Goal: Ask a question

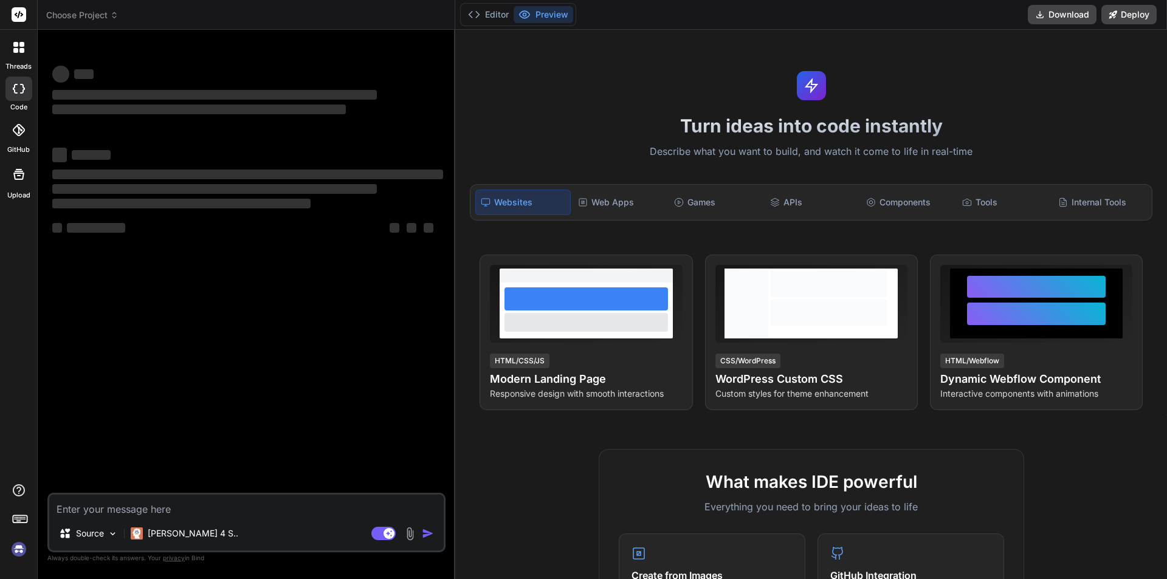
click at [166, 507] on textarea at bounding box center [246, 506] width 394 height 22
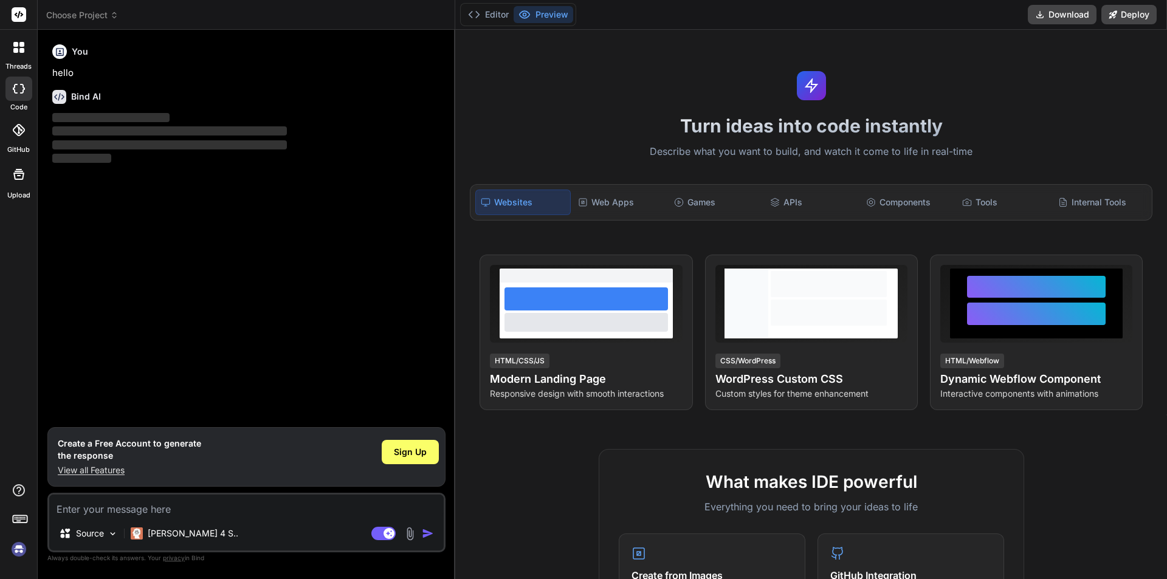
type textarea "x"
click at [134, 508] on textarea at bounding box center [246, 506] width 394 height 22
type textarea "I"
type textarea "x"
type textarea "I"
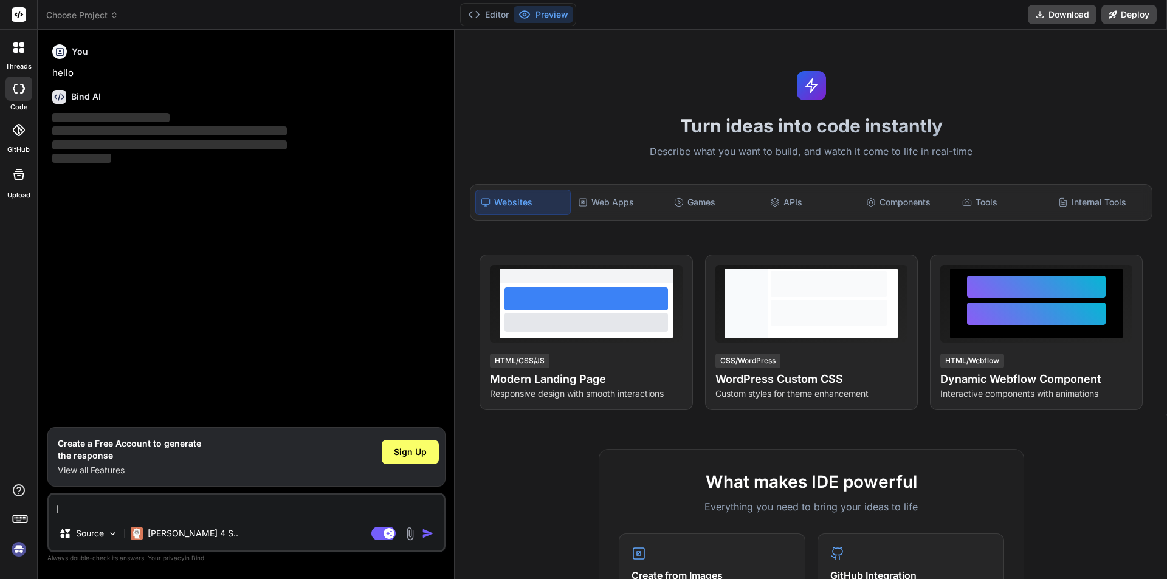
type textarea "x"
type textarea "I w"
type textarea "x"
type textarea "I wa"
type textarea "x"
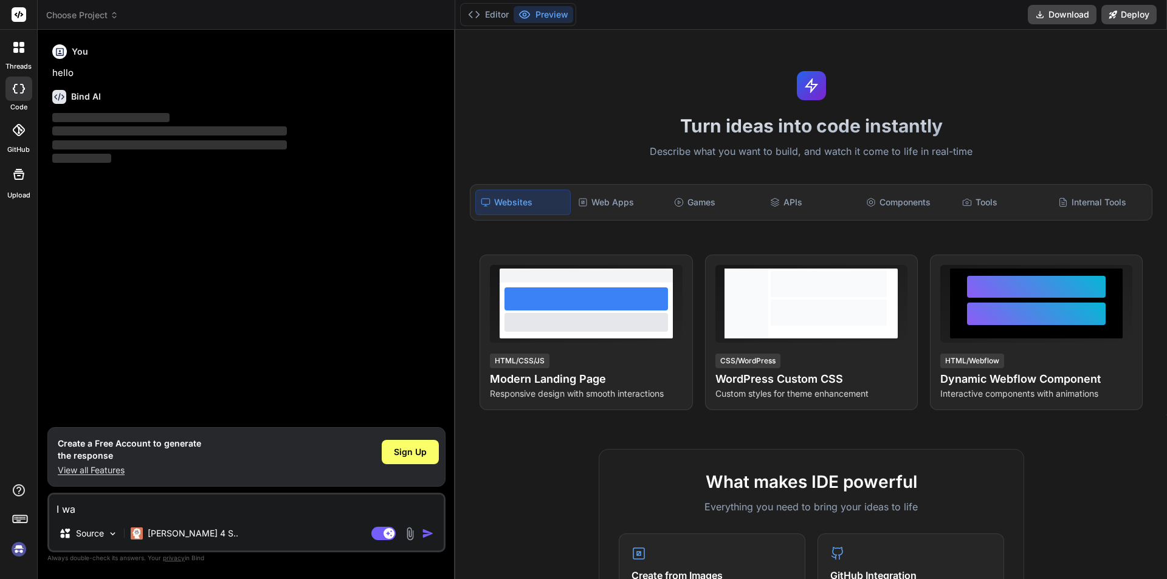
type textarea "I was"
type textarea "x"
type textarea "I was"
type textarea "x"
type textarea "I was u"
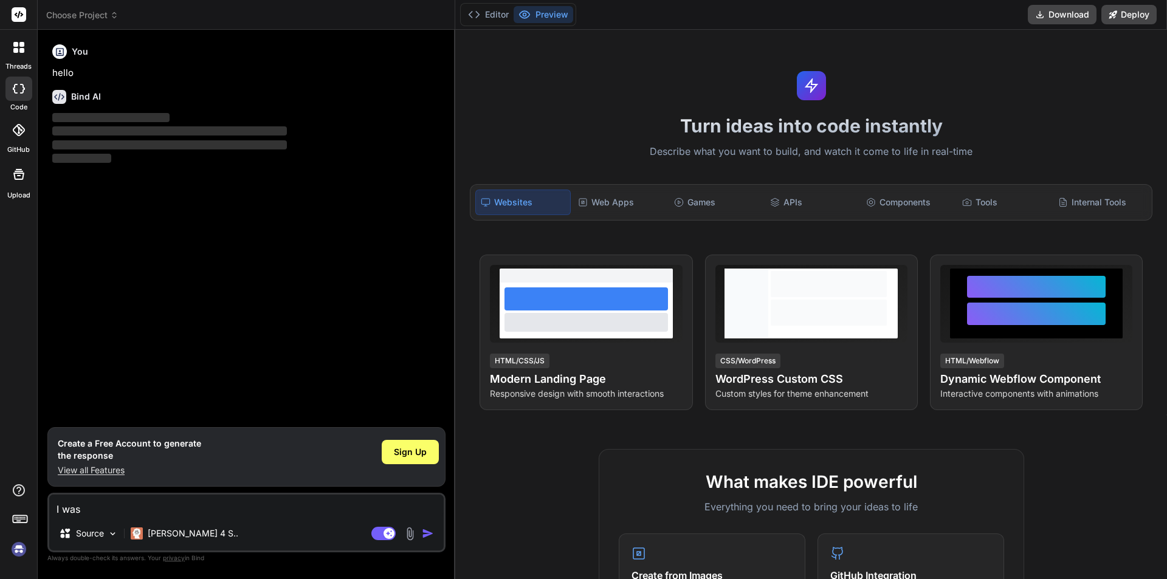
type textarea "x"
type textarea "I was us"
type textarea "x"
type textarea "I was use"
type textarea "x"
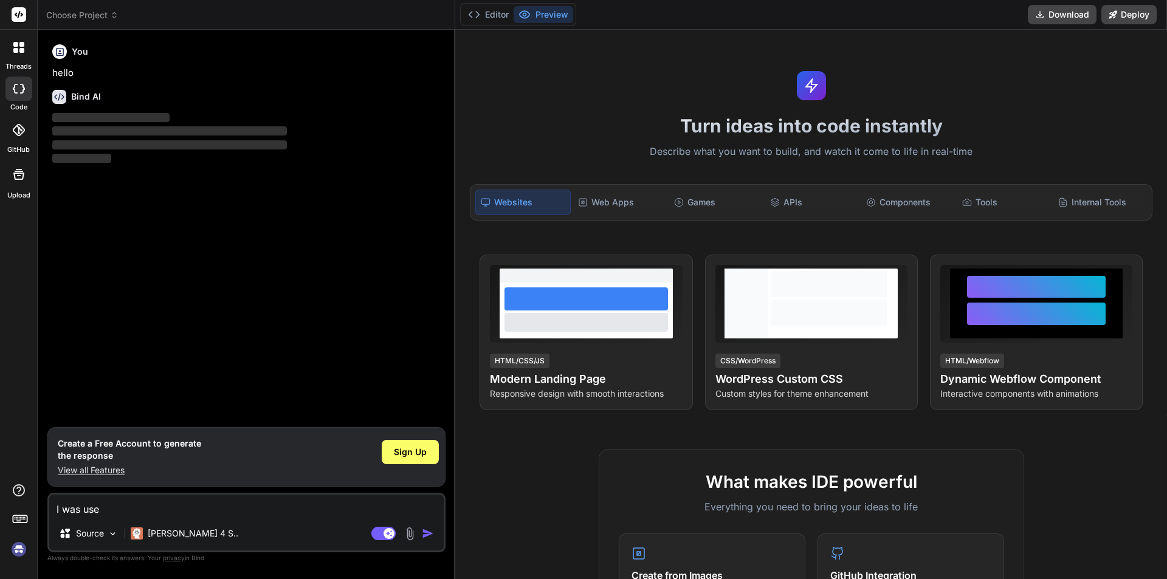
type textarea "I was use"
type textarea "x"
type textarea "I was use g"
type textarea "x"
type textarea "I was use ge"
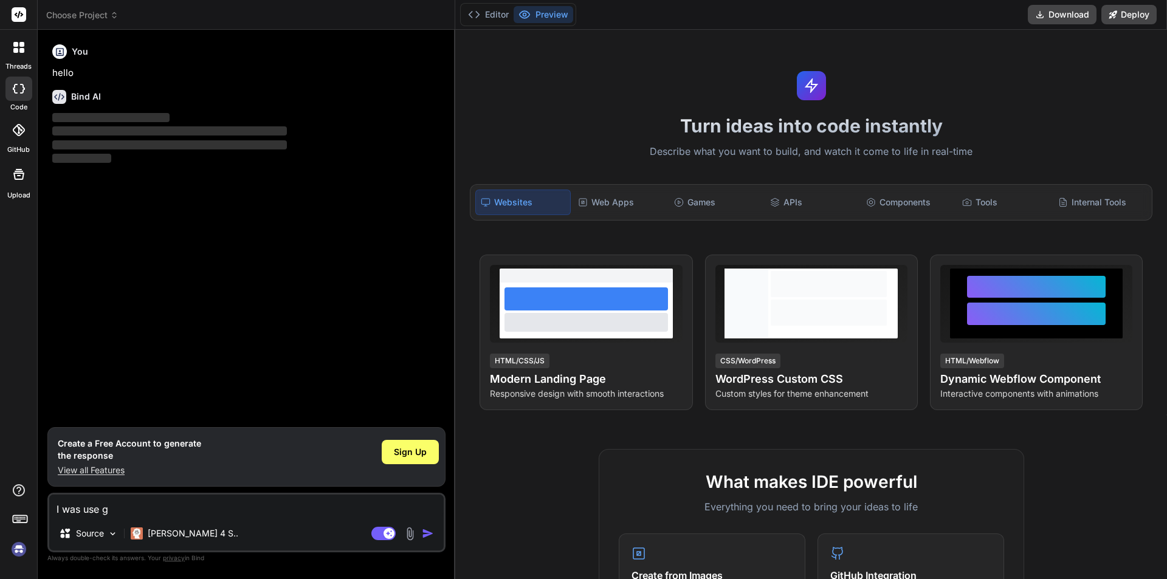
type textarea "x"
type textarea "I was use gen"
type textarea "x"
type textarea "I was use gene"
type textarea "x"
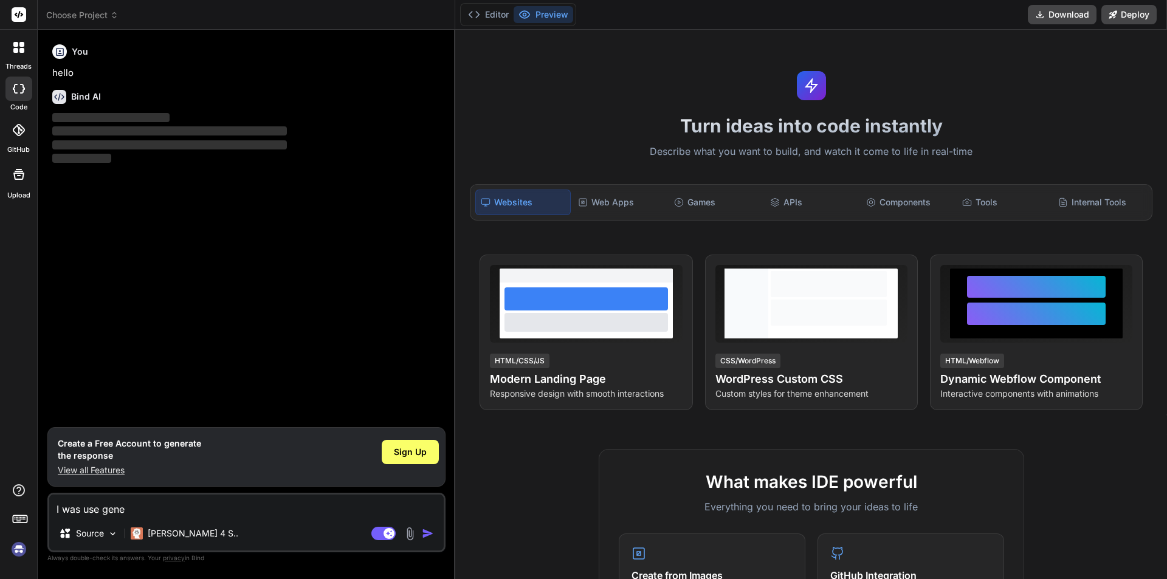
type textarea "I was use genee"
type textarea "x"
type textarea "I was use geneea"
type textarea "x"
type textarea "I was use geneear"
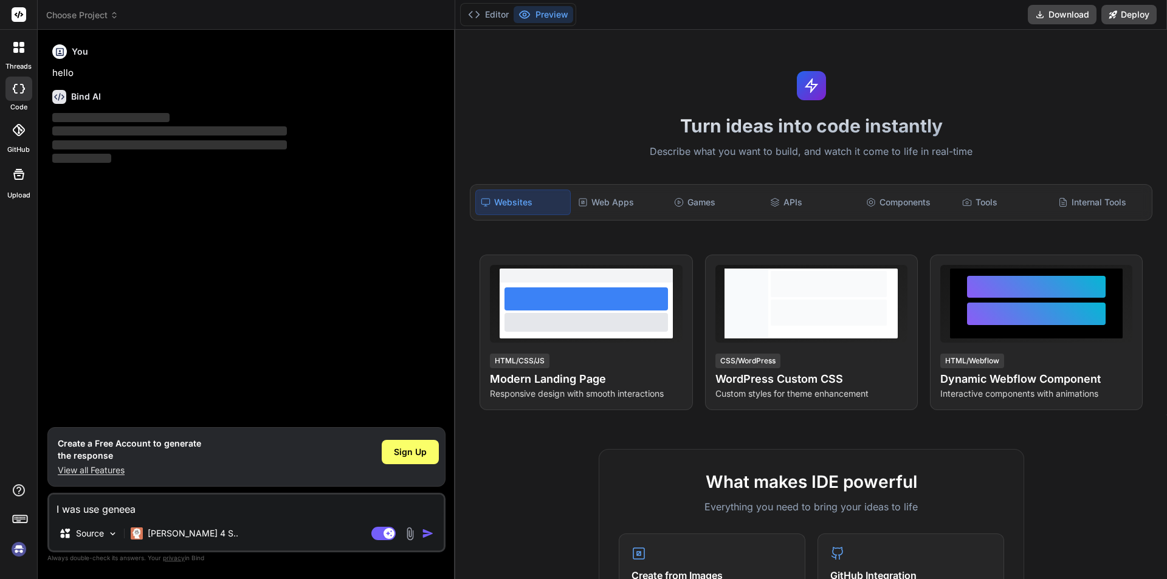
type textarea "x"
type textarea "I was use geneeart"
type textarea "x"
type textarea "I was use geneearte"
type textarea "x"
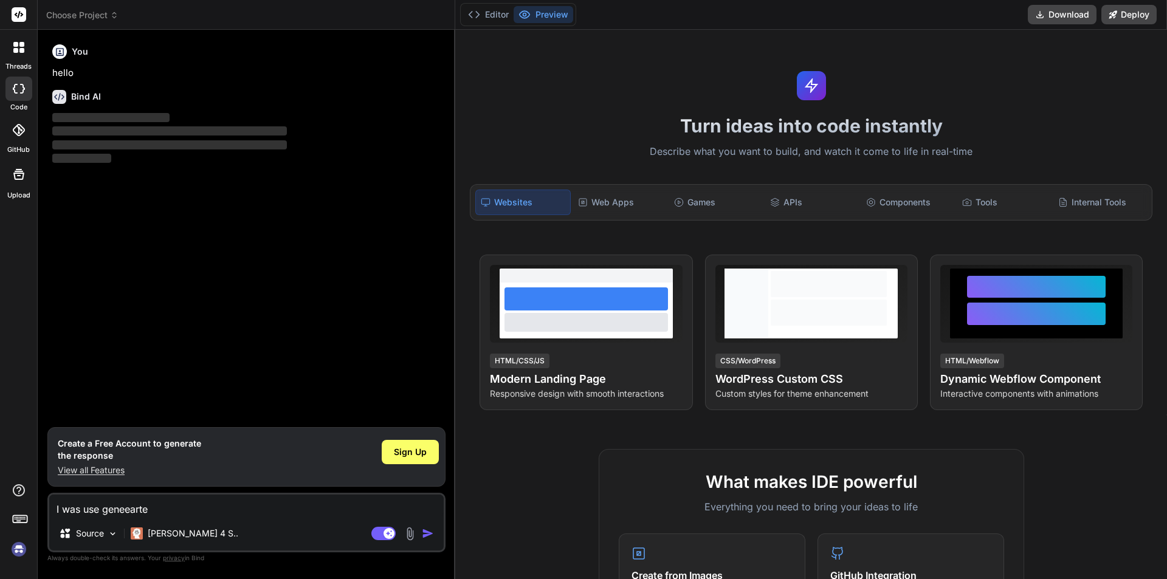
type textarea "I was use geneeart"
type textarea "x"
type textarea "I was use geneear"
type textarea "x"
type textarea "I was use geneea"
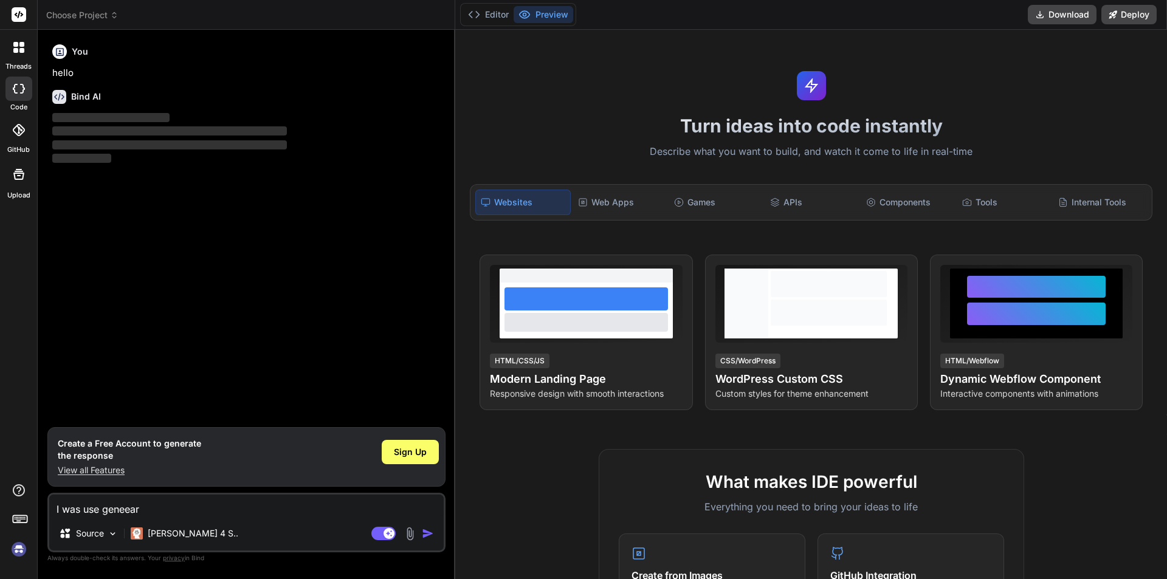
type textarea "x"
type textarea "I was use genee"
type textarea "x"
type textarea "I was use gene"
type textarea "x"
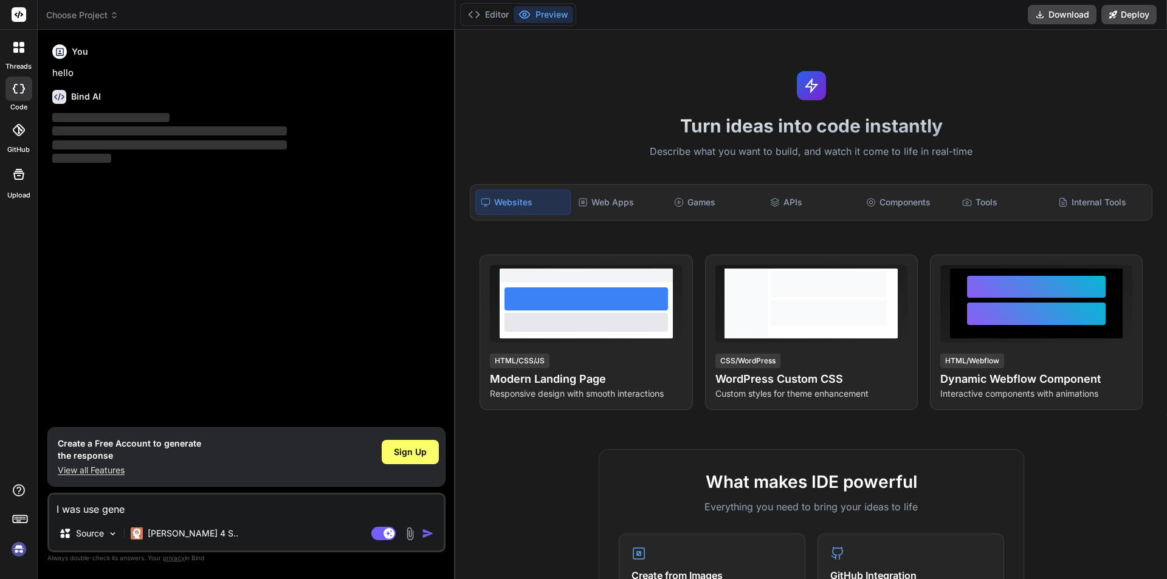
type textarea "I was use gener"
type textarea "x"
type textarea "I was use genera"
type textarea "x"
type textarea "I was use generat"
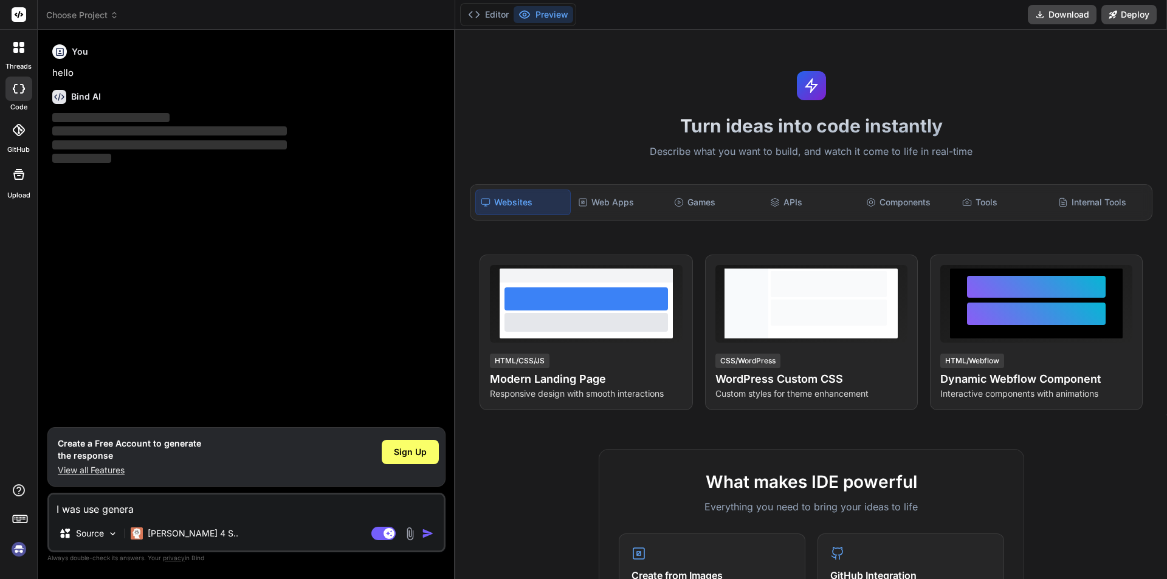
type textarea "x"
type textarea "I was use generate"
type textarea "x"
type textarea "I was use generate"
type textarea "x"
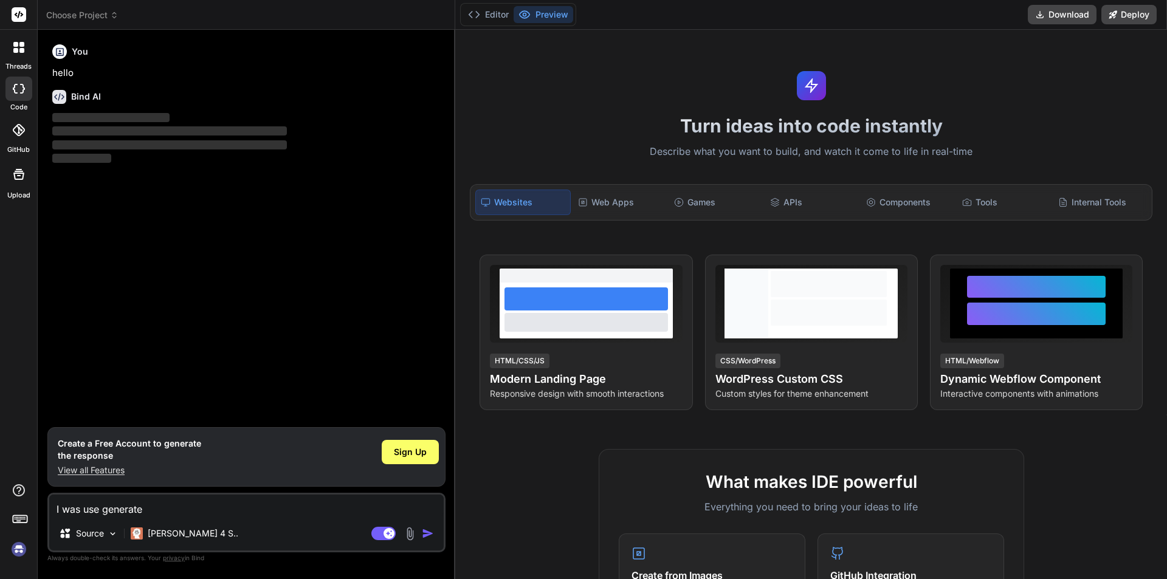
type textarea "I was use generate p"
type textarea "x"
type textarea "I was use generate pd"
type textarea "x"
type textarea "I was use generate pdf"
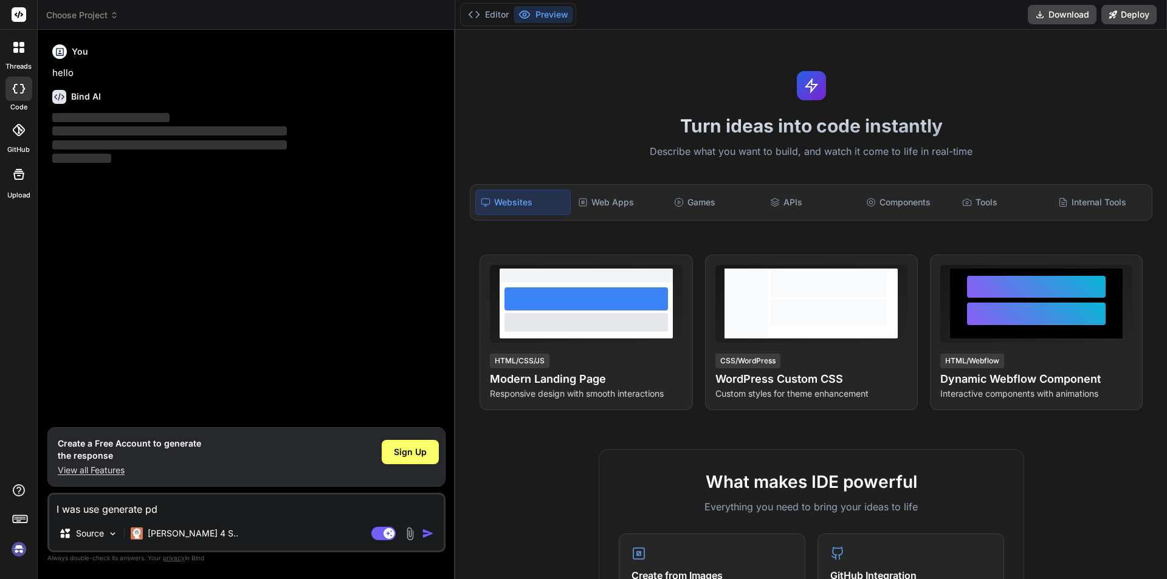
type textarea "x"
click at [100, 512] on textarea "I was use generate pdf" at bounding box center [246, 506] width 394 height 22
type textarea "I was use generate pdf"
type textarea "x"
paste textarea "Browsershot"
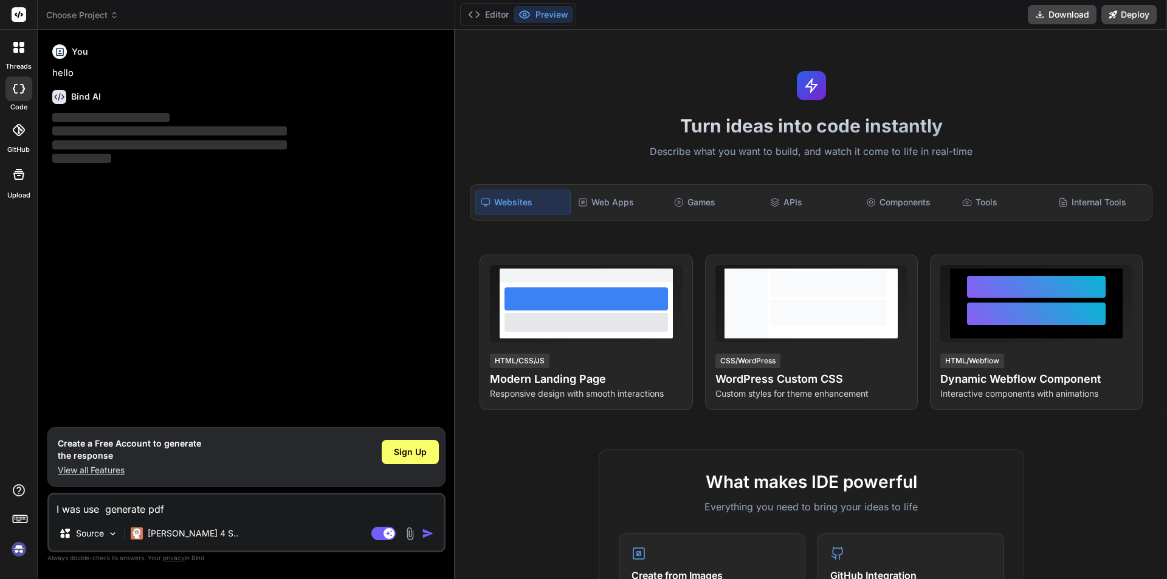
type textarea "I was use Browsershot generate pdf"
type textarea "x"
type textarea "I was use Browsershot generate pdf"
type textarea "x"
type textarea "I was use Browsershot f generate pdf"
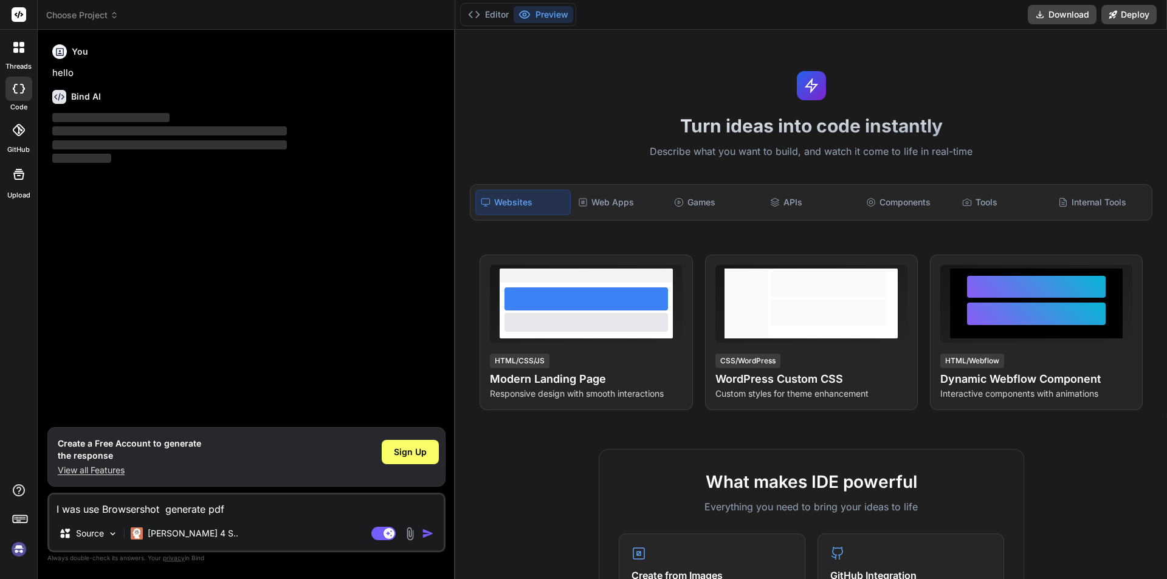
type textarea "x"
type textarea "I was use Browsershot fo generate pdf"
type textarea "x"
type textarea "I was use Browsershot for generate pdf"
type textarea "x"
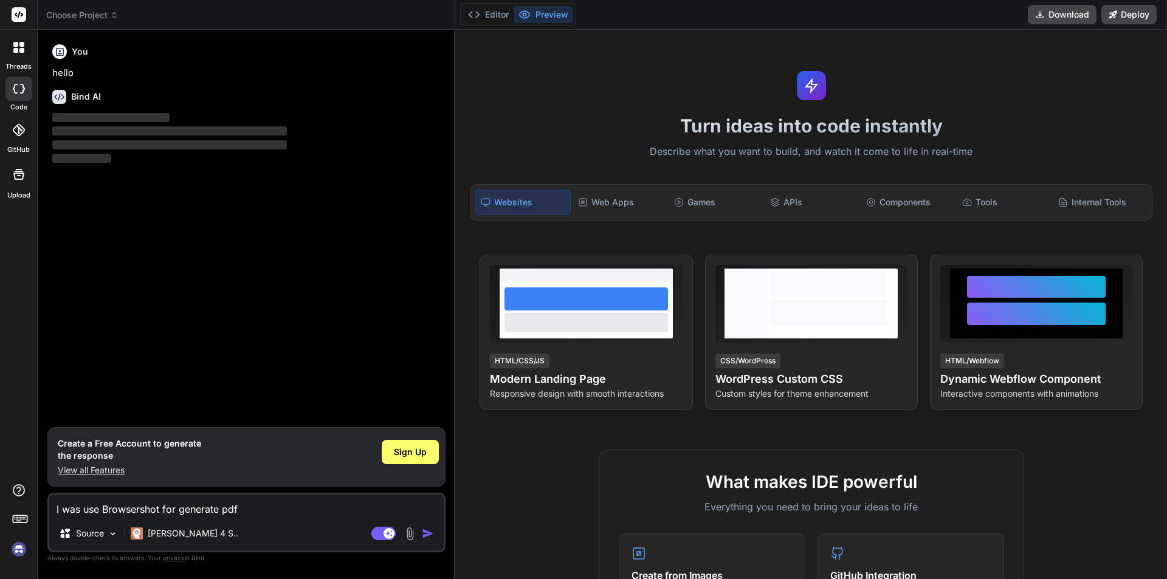
type textarea "I was use Browsershot for generate pdf"
type textarea "x"
type textarea "I was use Browsershot for generate pdf i"
type textarea "x"
type textarea "I was use Browsershot for generate pdf in"
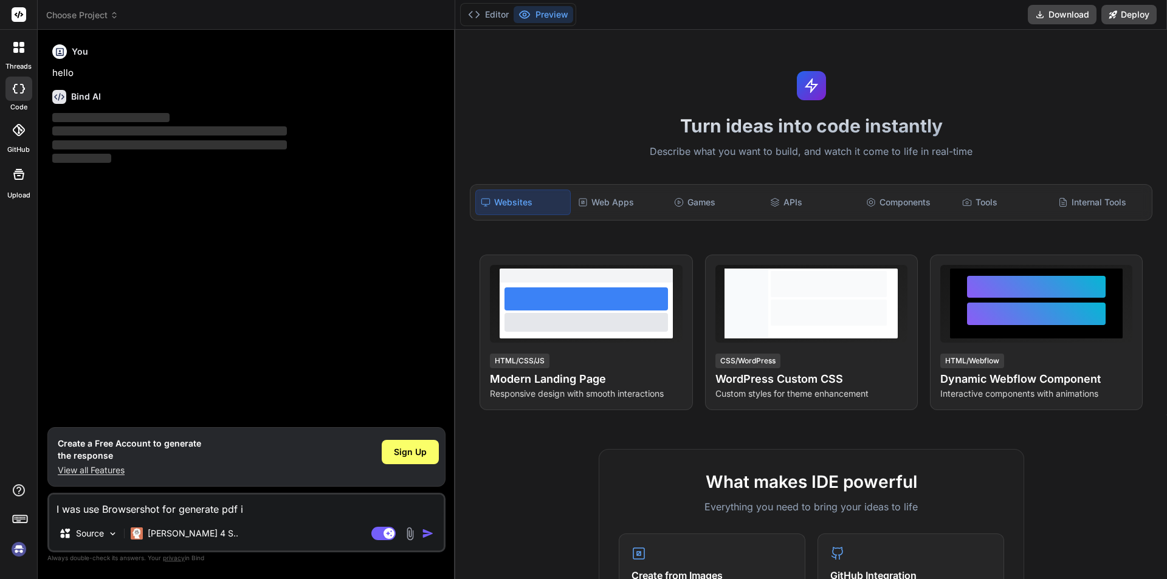
type textarea "x"
type textarea "I was use Browsershot for generate pdf in"
type textarea "x"
type textarea "I was use Browsershot for generate pdf in l"
type textarea "x"
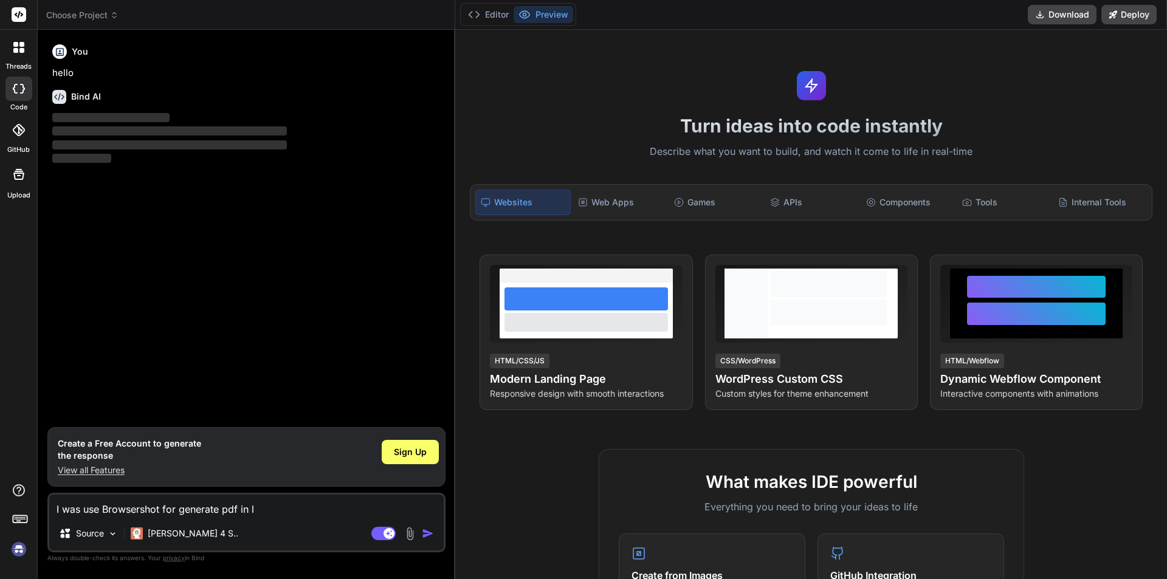
type textarea "I was use Browsershot for generate pdf in la"
type textarea "x"
type textarea "I was use Browsershot for generate pdf in lar"
type textarea "x"
type textarea "I was use Browsershot for generate pdf in lara"
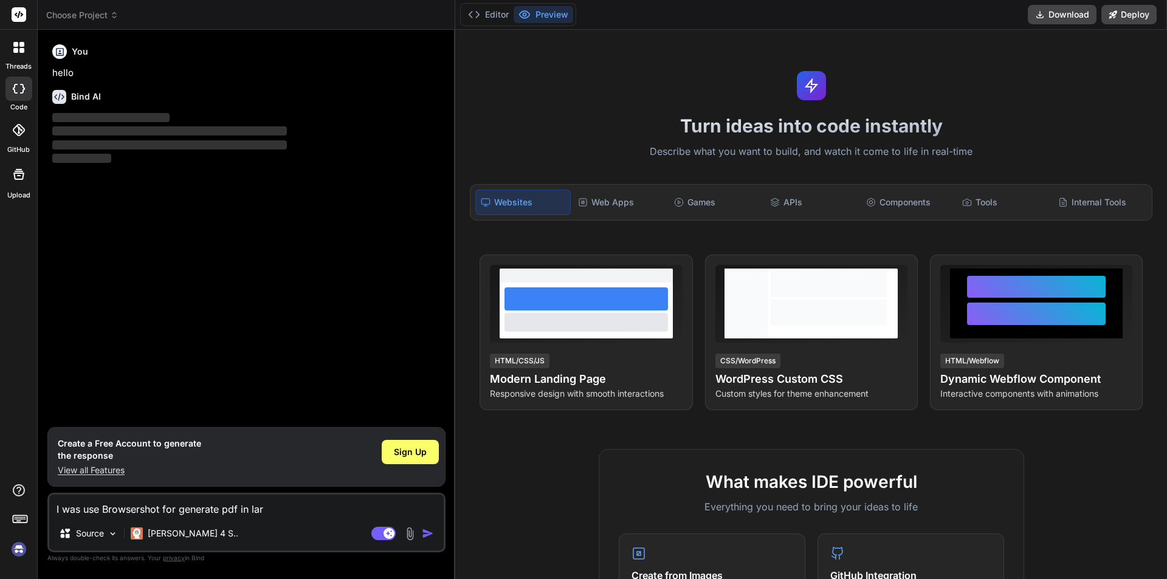
type textarea "x"
type textarea "I was use Browsershot for generate pdf in larav"
type textarea "x"
type textarea "I was use Browsershot for generate pdf in larave"
type textarea "x"
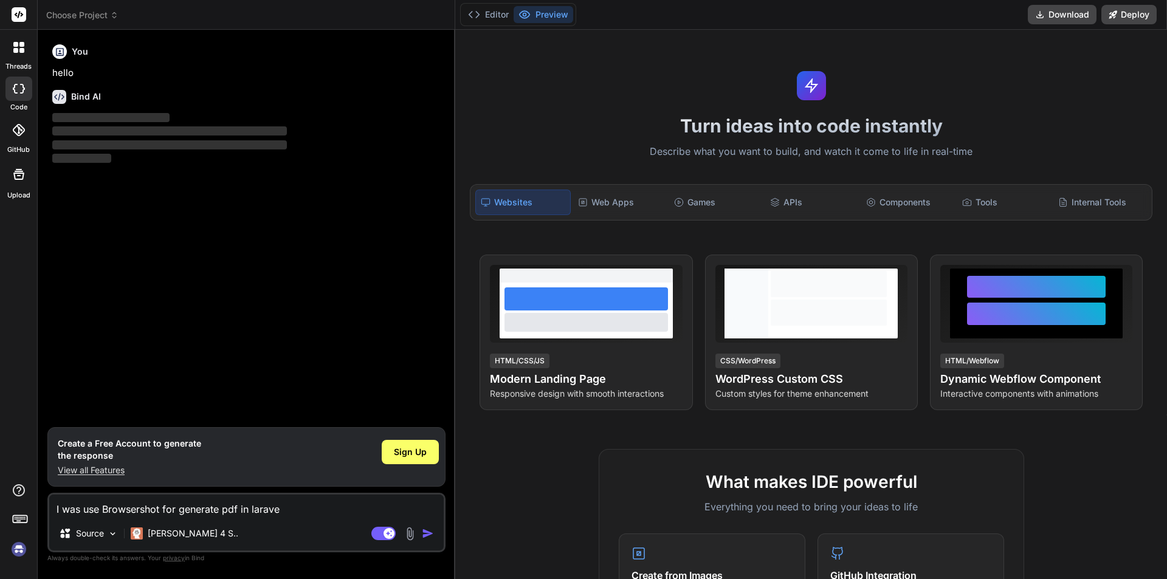
type textarea "I was use Browsershot for generate pdf in laravel"
type textarea "x"
type textarea "I was use Browsershot for generate pdf in laravel,"
type textarea "x"
type textarea "I was use Browsershot for generate pdf in laravel,"
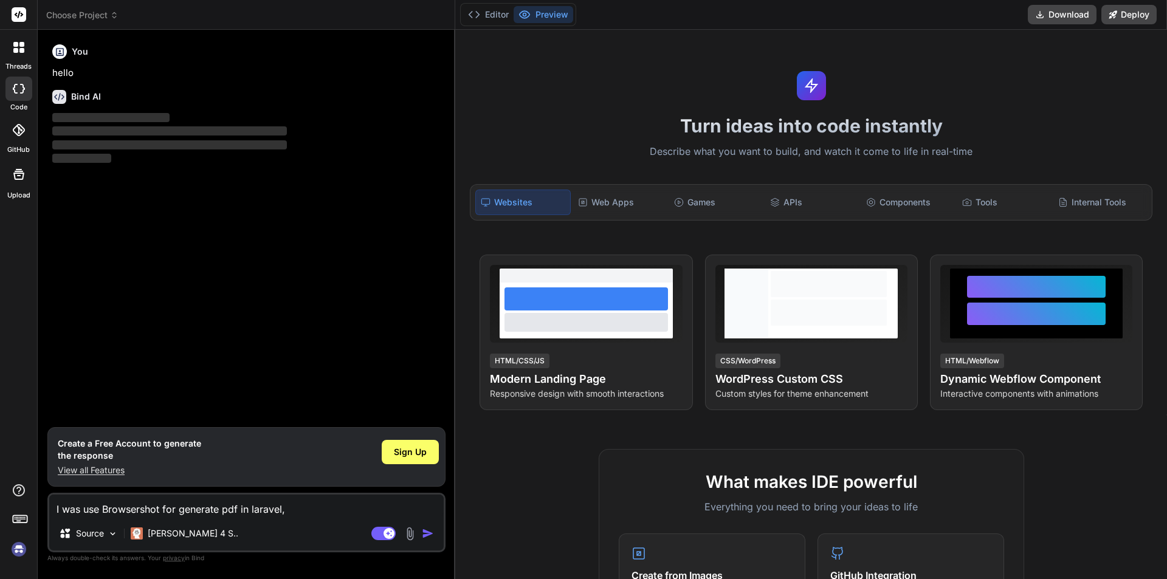
type textarea "x"
type textarea "I was use Browsershot for generate pdf in laravel, c"
type textarea "x"
type textarea "I was use Browsershot for generate pdf in laravel, cu"
type textarea "x"
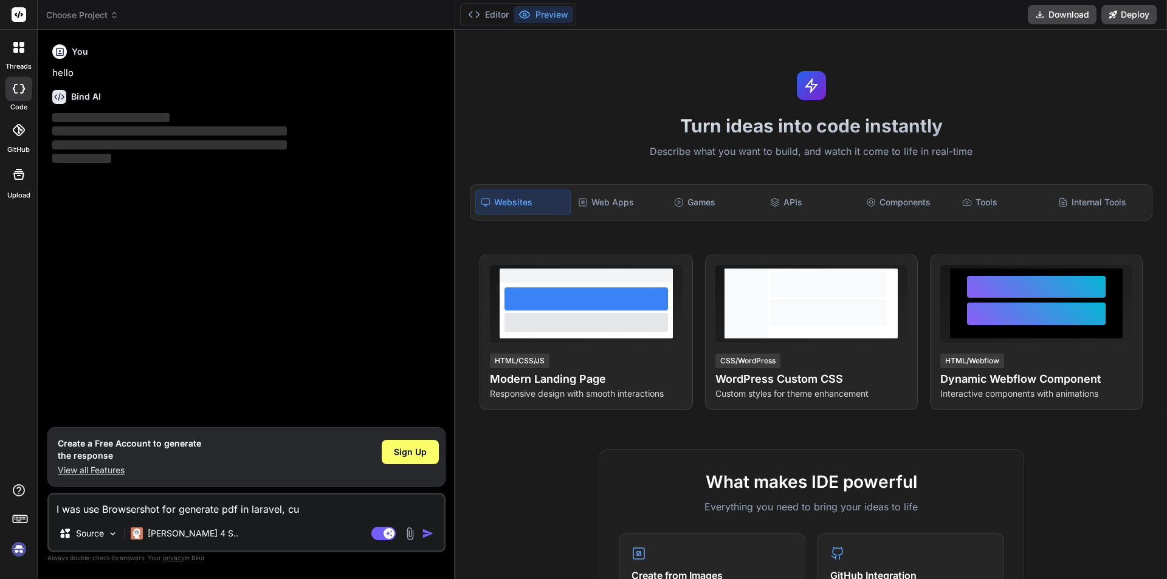
type textarea "I was use Browsershot for generate pdf in laravel, cur"
type textarea "x"
type textarea "I was use Browsershot for generate pdf in laravel, curr"
type textarea "x"
type textarea "I was use Browsershot for generate pdf in laravel, curre"
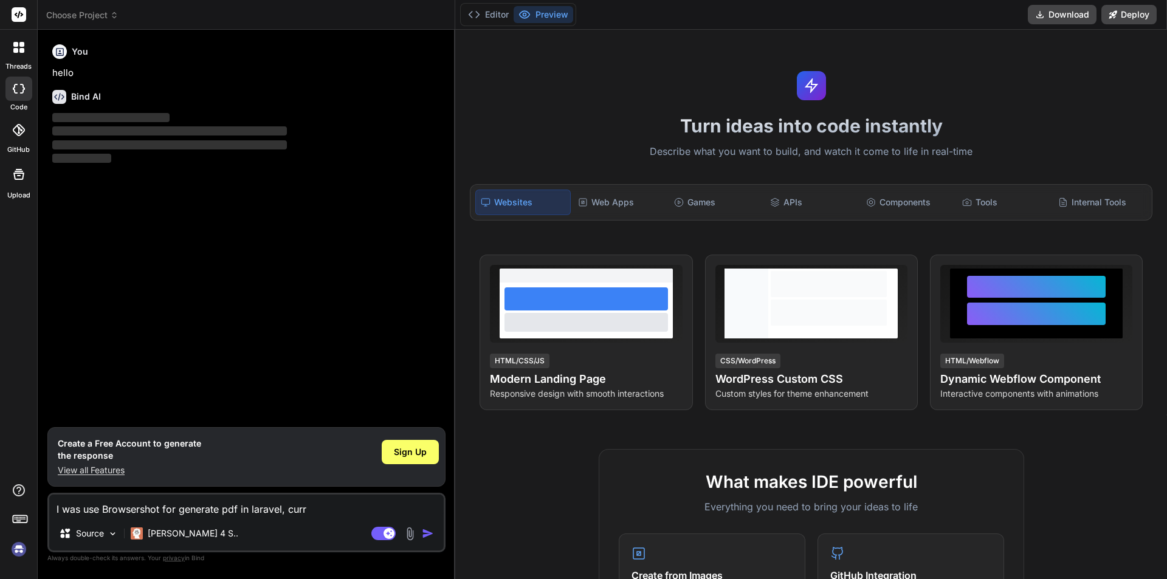
type textarea "x"
type textarea "I was use Browsershot for generate pdf in laravel, curren"
type textarea "x"
type textarea "I was use Browsershot for generate pdf in laravel, current"
type textarea "x"
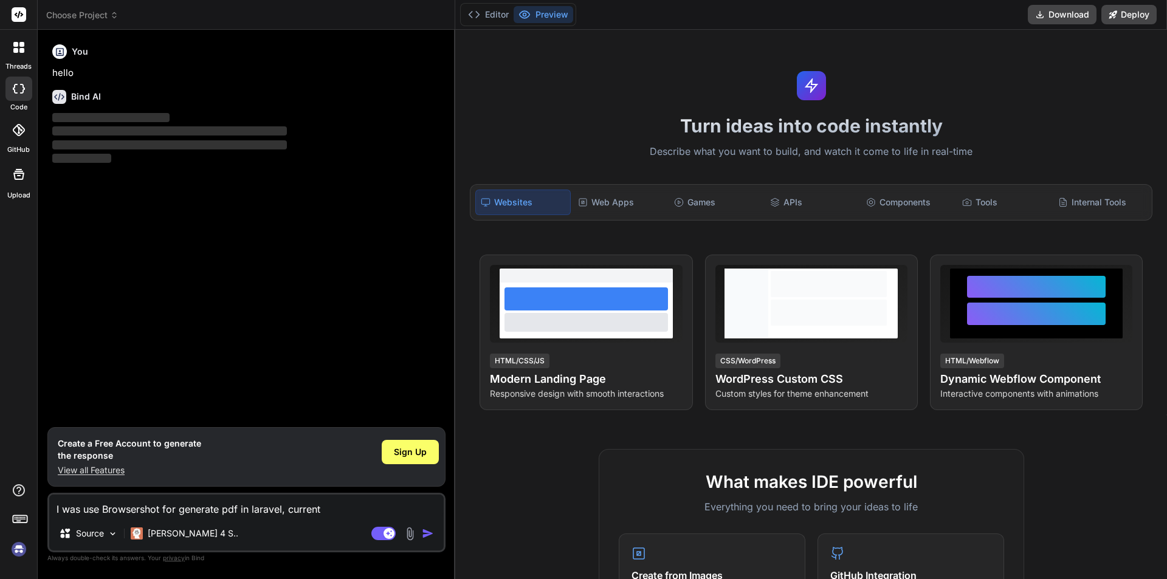
type textarea "I was use Browsershot for generate pdf in laravel, currentl"
type textarea "x"
type textarea "I was use Browsershot for generate pdf in laravel, currently"
type textarea "x"
type textarea "I was use Browsershot for generate pdf in laravel, currently"
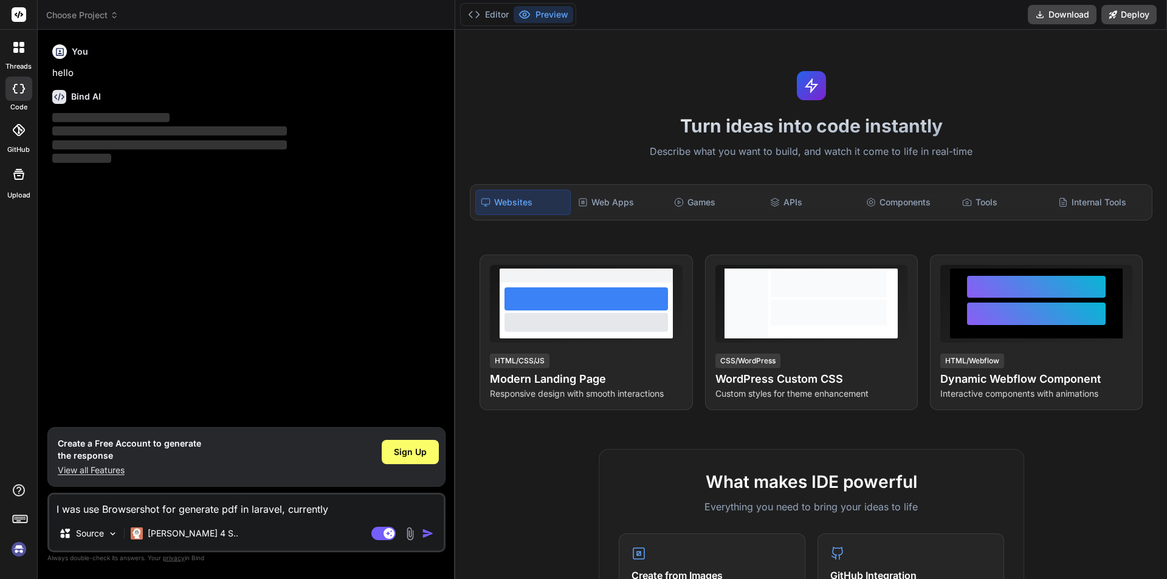
type textarea "x"
type textarea "I was use Browsershot for generate pdf in laravel, currently i"
type textarea "x"
type textarea "I was use Browsershot for generate pdf in laravel, currently it"
type textarea "x"
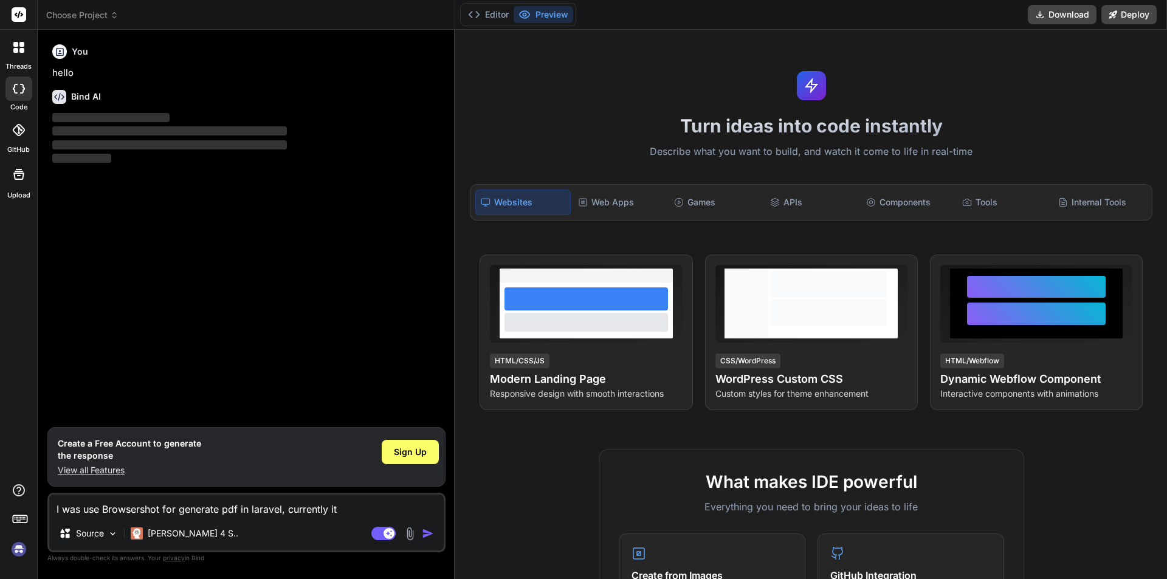
type textarea "I was use Browsershot for generate pdf in laravel, currently its"
type textarea "x"
type textarea "I was use Browsershot for generate pdf in laravel, currently its"
type textarea "x"
type textarea "I was use Browsershot for generate pdf in laravel, currently its s"
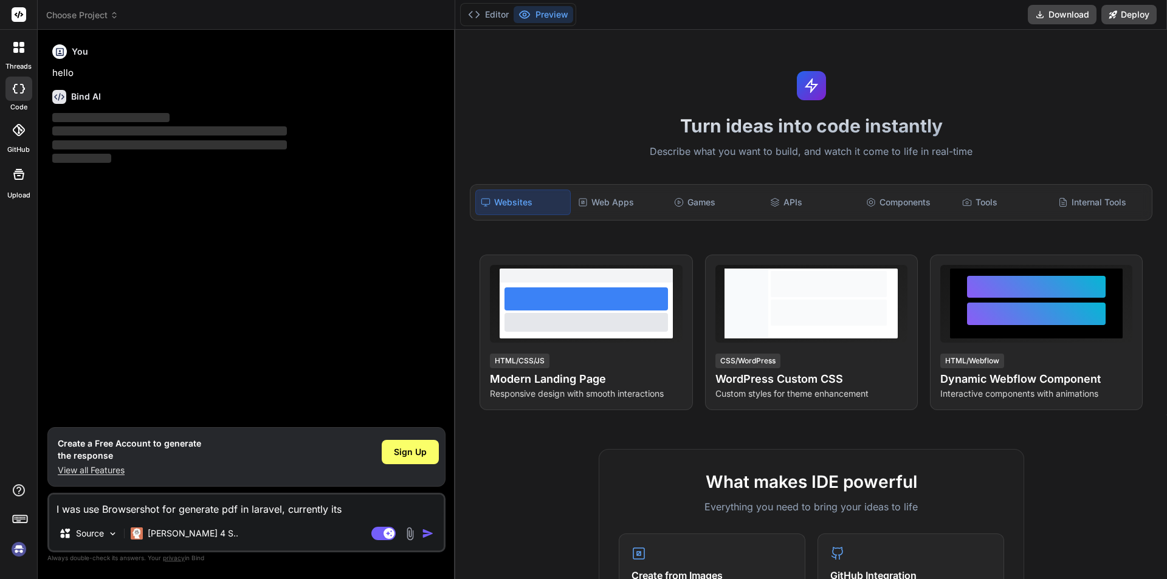
type textarea "x"
type textarea "I was use Browsershot for generate pdf in laravel, currently its st"
type textarea "x"
type textarea "I was use Browsershot for generate pdf in laravel, currently its sto"
type textarea "x"
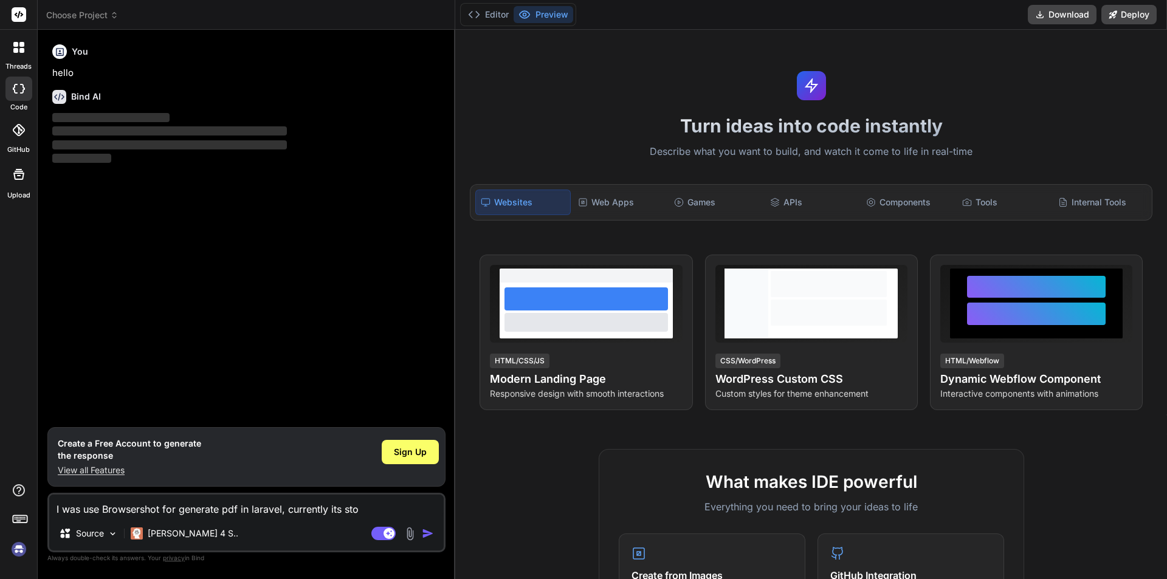
type textarea "I was use Browsershot for generate pdf in laravel, currently its stor"
type textarea "x"
type textarea "I was use Browsershot for generate pdf in laravel, currently its store"
type textarea "x"
type textarea "I was use Browsershot for generate pdf in laravel, currently its store"
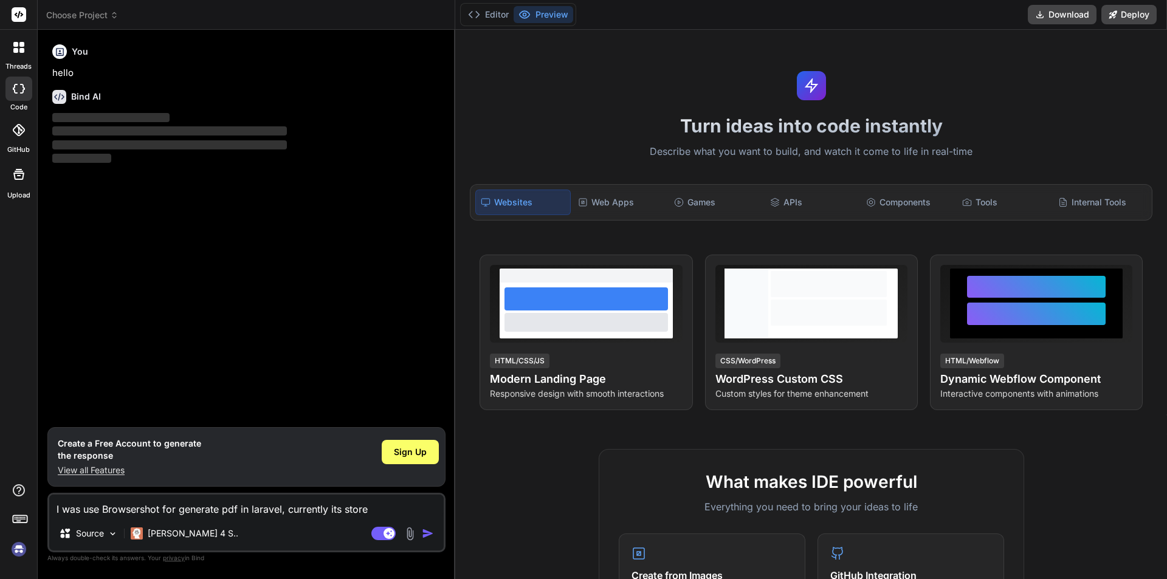
type textarea "x"
type textarea "I was use Browsershot for generate pdf in laravel, currently its store t"
type textarea "x"
type textarea "I was use Browsershot for generate pdf in laravel, currently its store te"
type textarea "x"
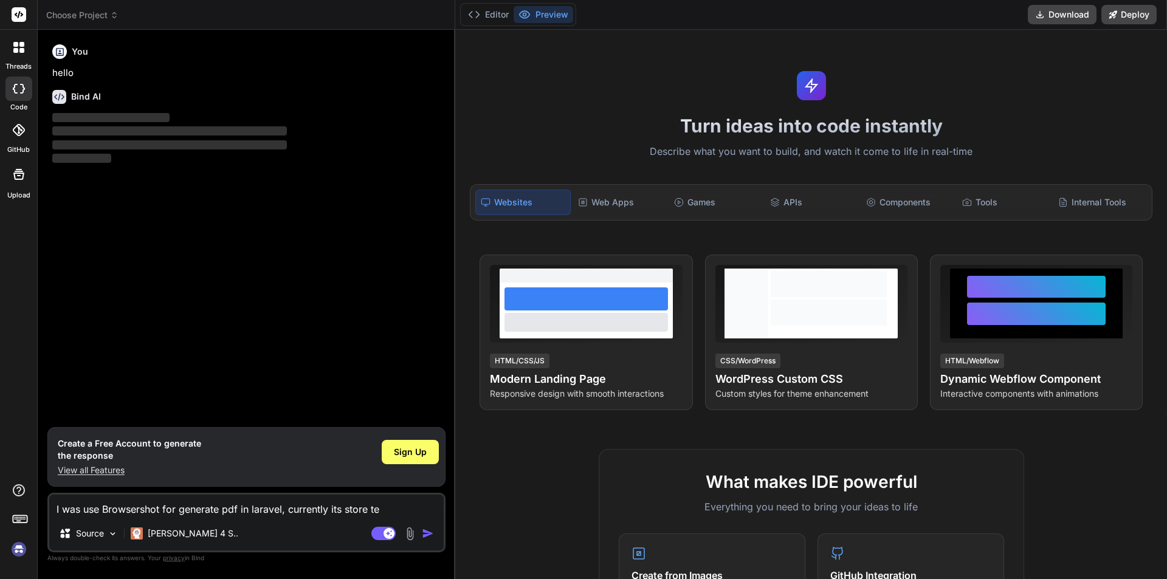
type textarea "I was use Browsershot for generate pdf in laravel, currently its store tem"
type textarea "x"
type textarea "I was use Browsershot for generate pdf in laravel, currently its store temp"
type textarea "x"
type textarea "I was use Browsershot for generate pdf in laravel, currently its store tempo"
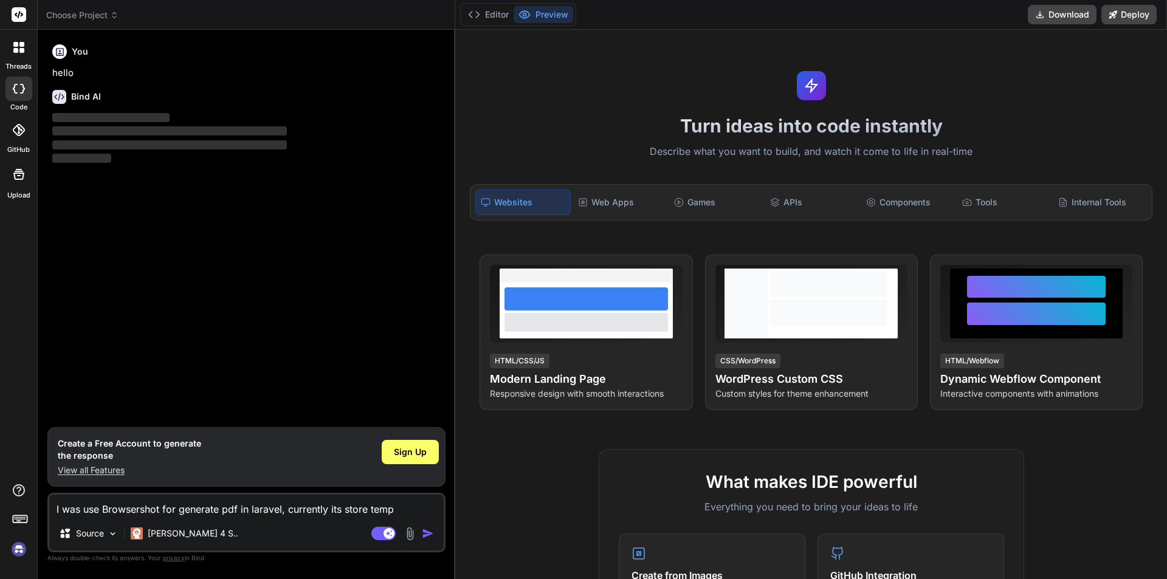
type textarea "x"
type textarea "I was use Browsershot for generate pdf in laravel, currently its store tempor"
type textarea "x"
type textarea "I was use Browsershot for generate pdf in laravel, currently its store temporr"
type textarea "x"
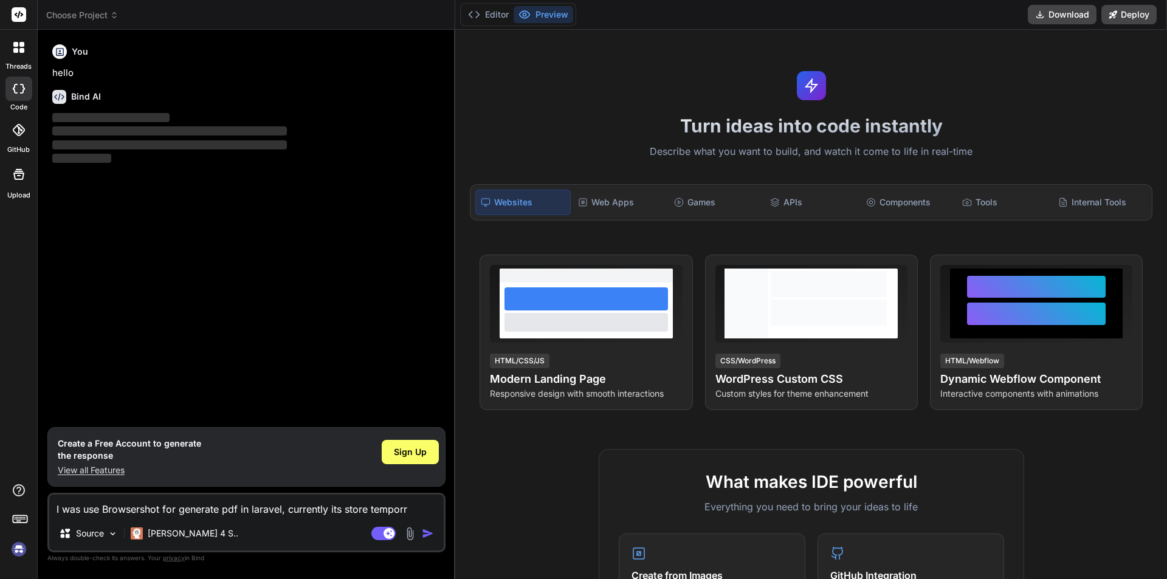
type textarea "I was use Browsershot for generate pdf in laravel, currently its store temporra"
type textarea "x"
type textarea "I was use Browsershot for generate pdf in laravel, currently its store temporrar"
type textarea "x"
type textarea "I was use Browsershot for generate pdf in laravel, currently its store temporra…"
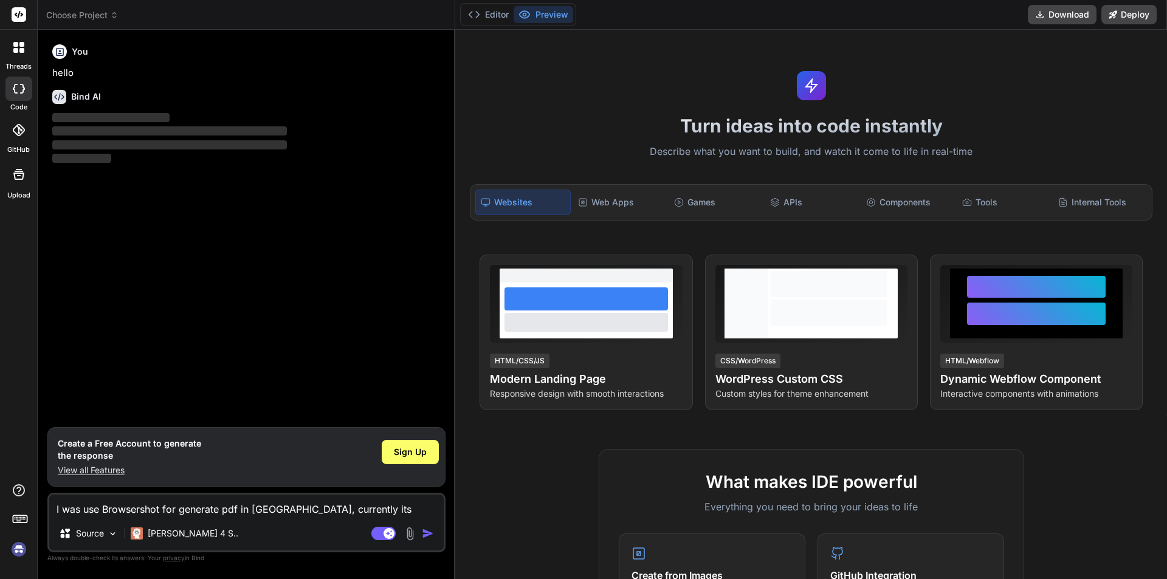
type textarea "x"
type textarea "I was use Browsershot for generate pdf in laravel, currently its store temporrar"
type textarea "x"
type textarea "I was use Browsershot for generate pdf in laravel, currently its store temporra"
type textarea "x"
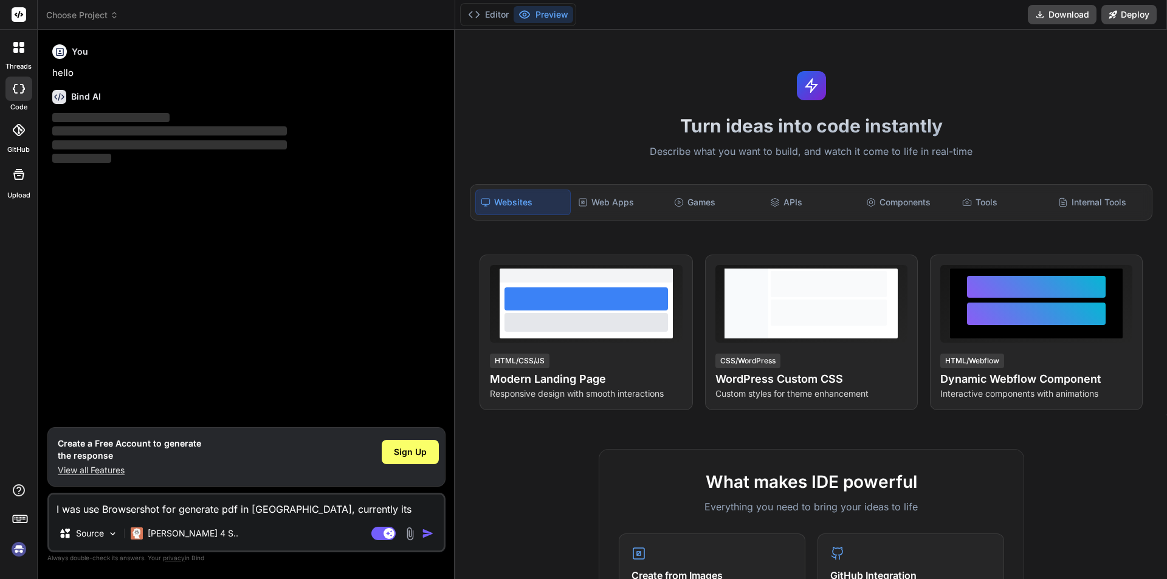
type textarea "I was use Browsershot for generate pdf in laravel, currently its store temporr"
type textarea "x"
type textarea "I was use Browsershot for generate pdf in laravel, currently its store tempor"
type textarea "x"
type textarea "I was use Browsershot for generate pdf in laravel, currently its store tempora"
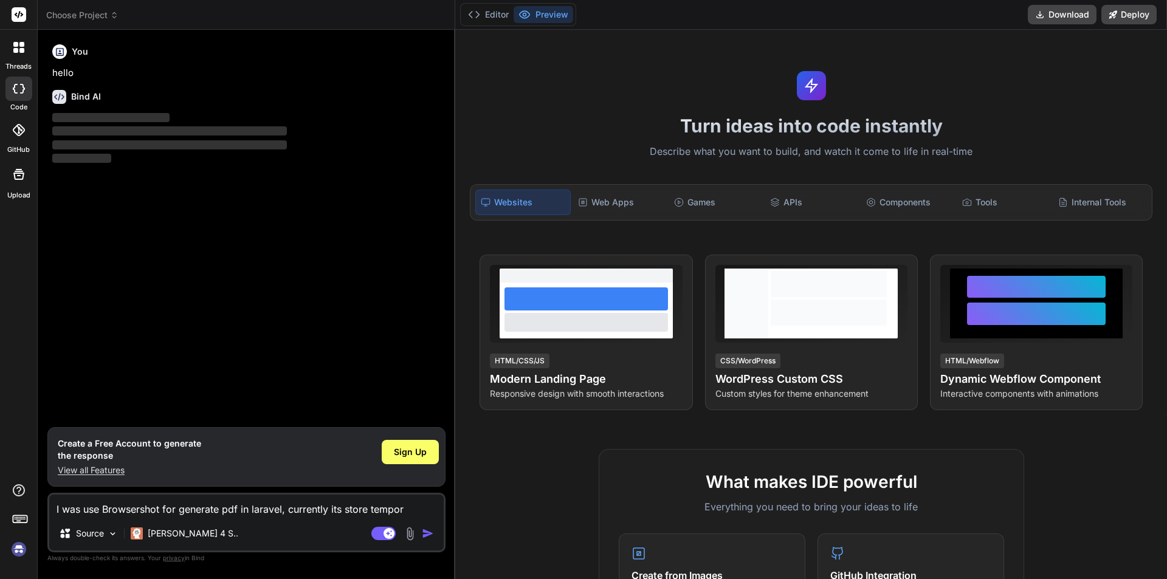
type textarea "x"
type textarea "I was use Browsershot for generate pdf in laravel, currently its store temporar"
type textarea "x"
type textarea "I was use Browsershot for generate pdf in laravel, currently its store temporary"
type textarea "x"
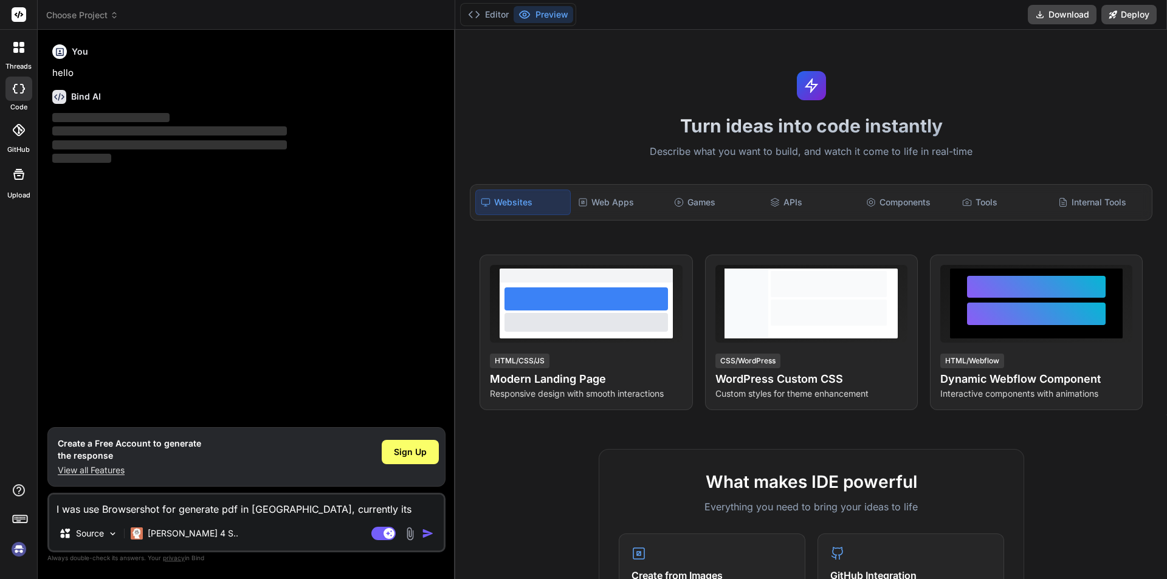
type textarea "I was use Browsershot for generate pdf in laravel, currently its store temporary"
type textarea "x"
type textarea "I was use Browsershot for generate pdf in laravel, currently its store temporar…"
type textarea "x"
type textarea "I was use Browsershot for generate pdf in laravel, currently its store temporar…"
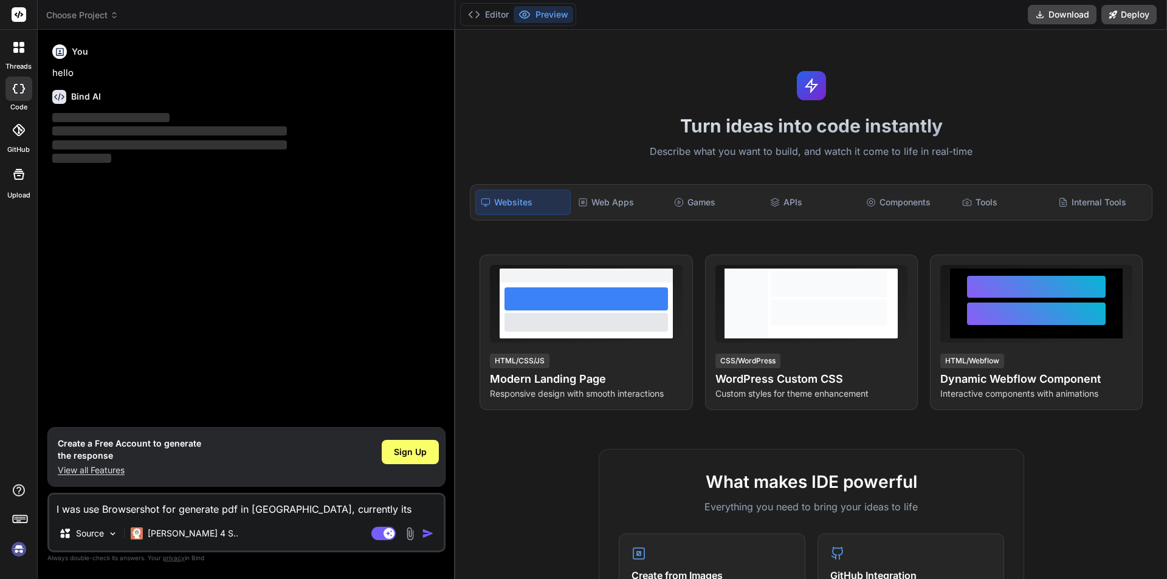
type textarea "x"
type textarea "I was use Browsershot for generate pdf in laravel, currently its store temporar…"
type textarea "x"
type textarea "I was use Browsershot for generate pdf in laravel, currently its store temporar…"
type textarea "x"
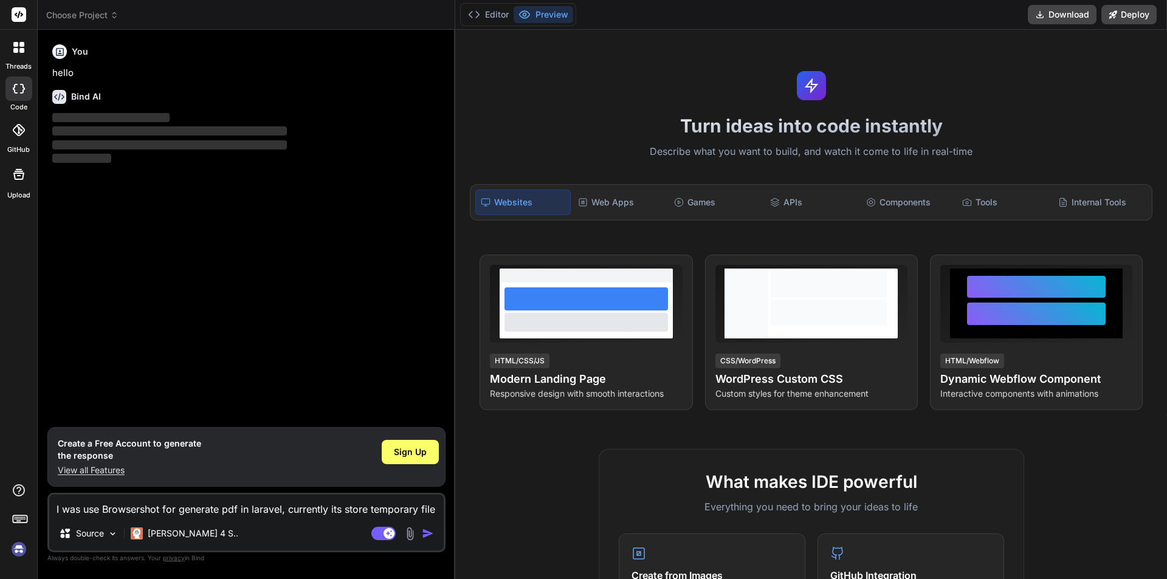
type textarea "I was use Browsershot for generate pdf in laravel, currently its store temporar…"
type textarea "x"
type textarea "I was use Browsershot for generate pdf in laravel, currently its store temporar…"
type textarea "x"
type textarea "I was use Browsershot for generate pdf in laravel, currently its store temporar…"
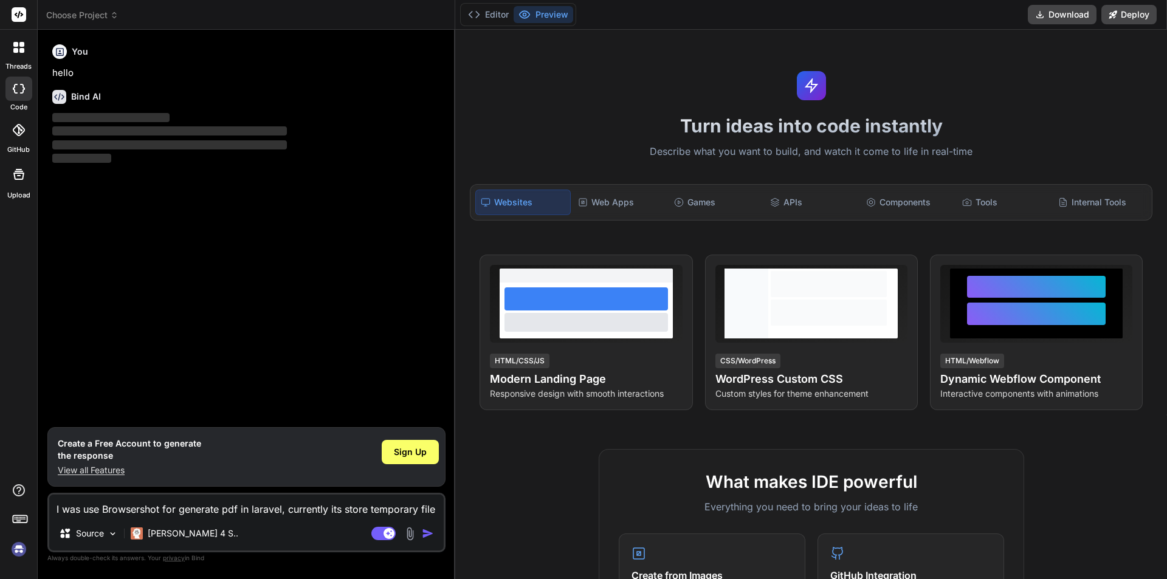
type textarea "x"
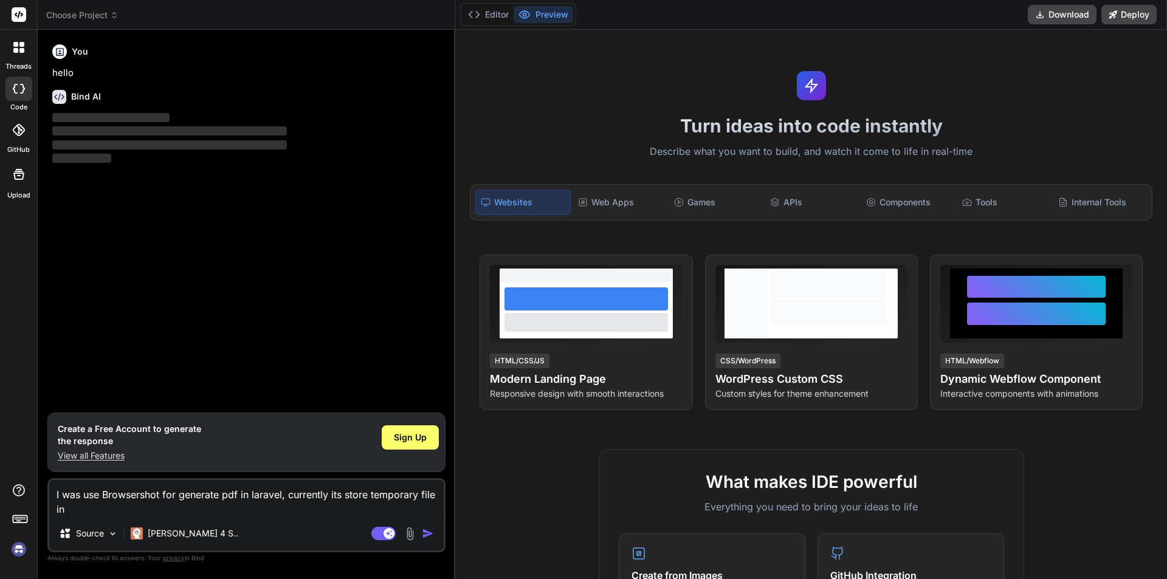
type textarea "I was use Browsershot for generate pdf in laravel, currently its store temporar…"
type textarea "x"
type textarea "I was use Browsershot for generate pdf in laravel, currently its store temporar…"
type textarea "x"
type textarea "I was use Browsershot for generate pdf in laravel, currently its store temporar…"
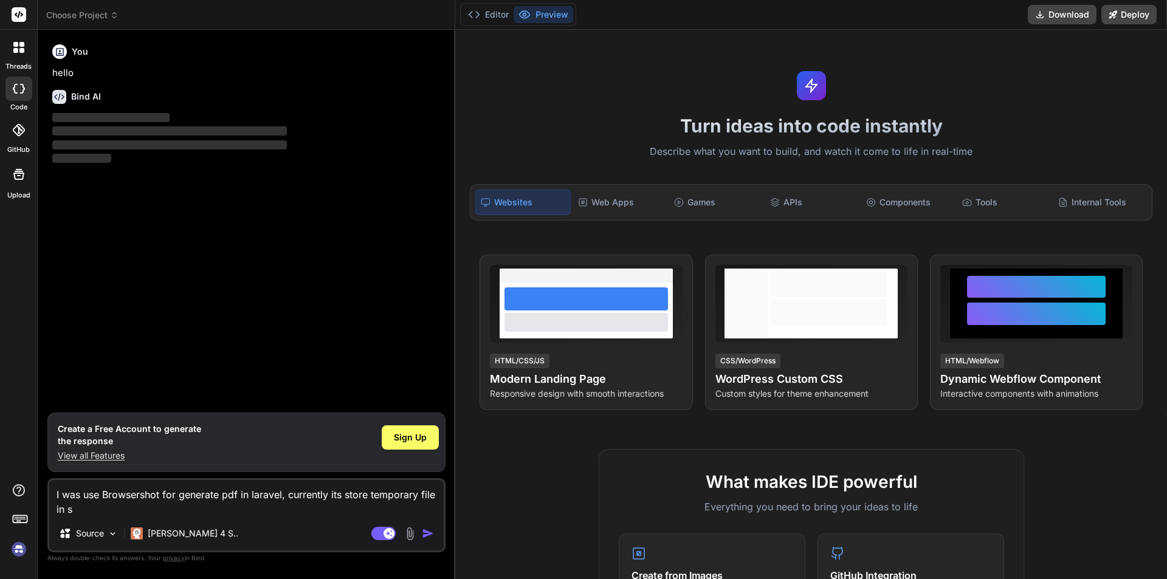
type textarea "x"
type textarea "I was use Browsershot for generate pdf in laravel, currently its store temporar…"
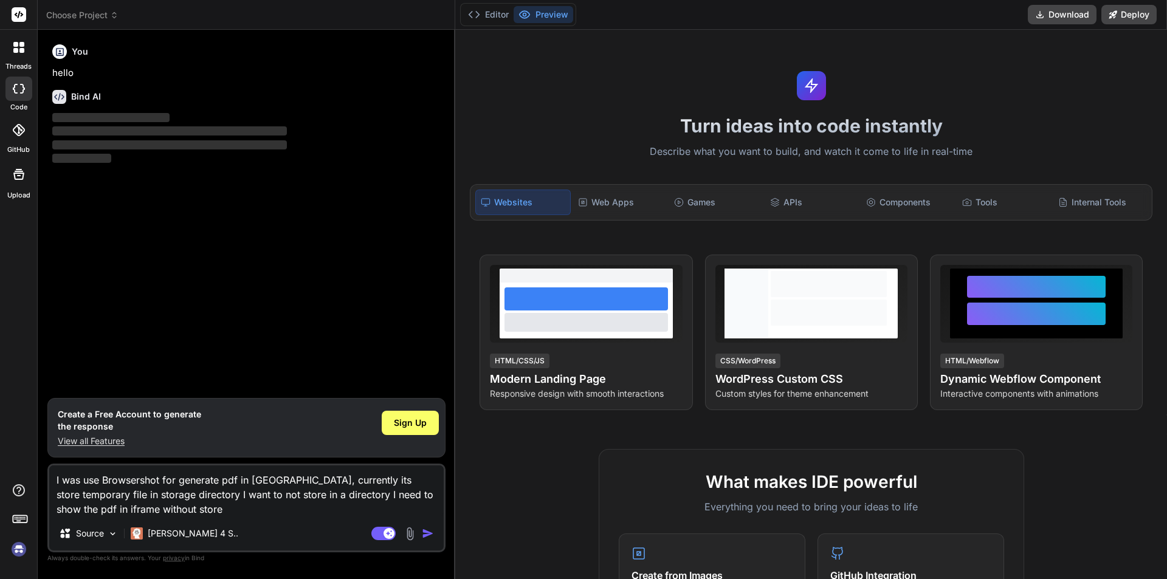
click at [424, 534] on img "button" at bounding box center [428, 533] width 12 height 12
click at [184, 512] on textarea "I was use Browsershot for generate pdf in laravel, currently its store temporar…" at bounding box center [246, 490] width 394 height 51
click at [408, 424] on span "Sign Up" at bounding box center [410, 423] width 33 height 12
drag, startPoint x: 165, startPoint y: 510, endPoint x: 50, endPoint y: 481, distance: 118.3
click at [50, 481] on textarea "I was use Browsershot for generate pdf in laravel, currently its store temporar…" at bounding box center [246, 490] width 394 height 51
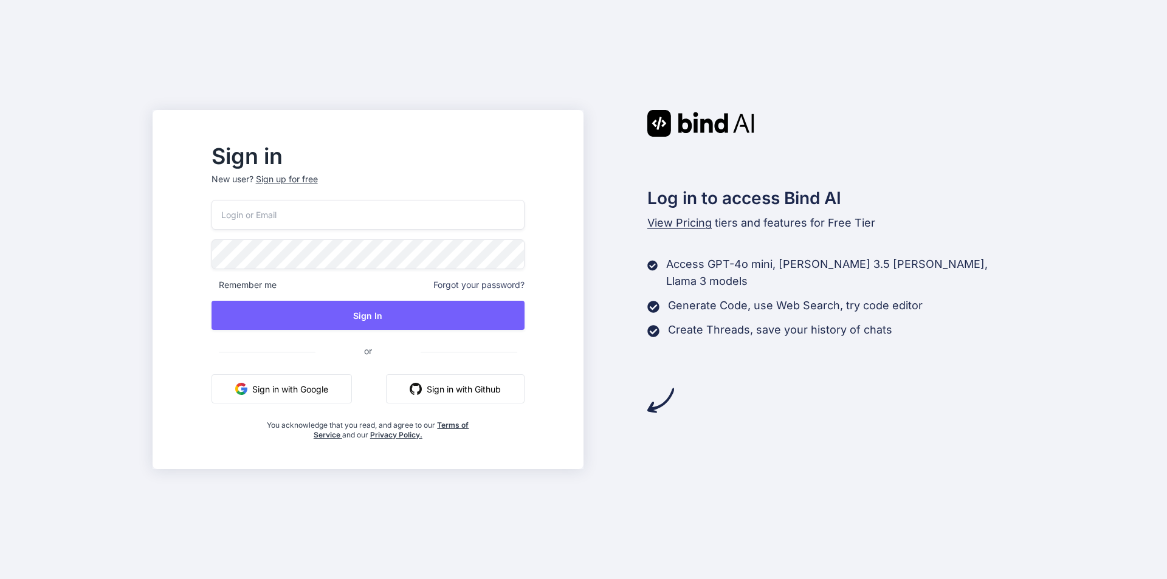
click at [291, 211] on input "email" at bounding box center [367, 215] width 313 height 30
click at [277, 217] on input "email" at bounding box center [367, 215] width 313 height 30
type input "[EMAIL_ADDRESS][DOMAIN_NAME]"
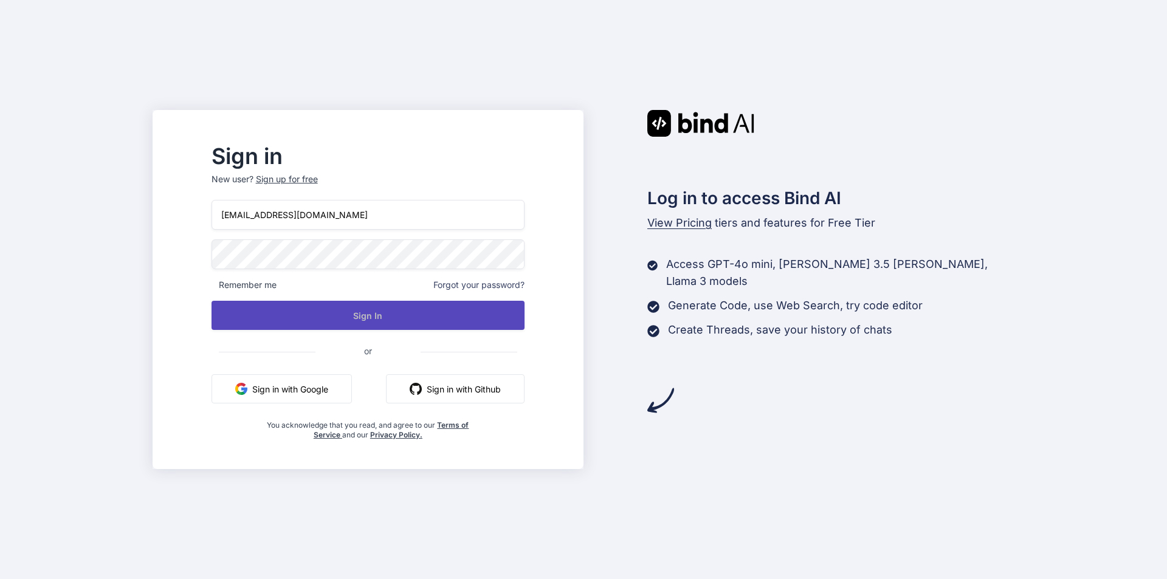
click at [386, 314] on button "Sign In" at bounding box center [367, 315] width 313 height 29
